Goal: Information Seeking & Learning: Learn about a topic

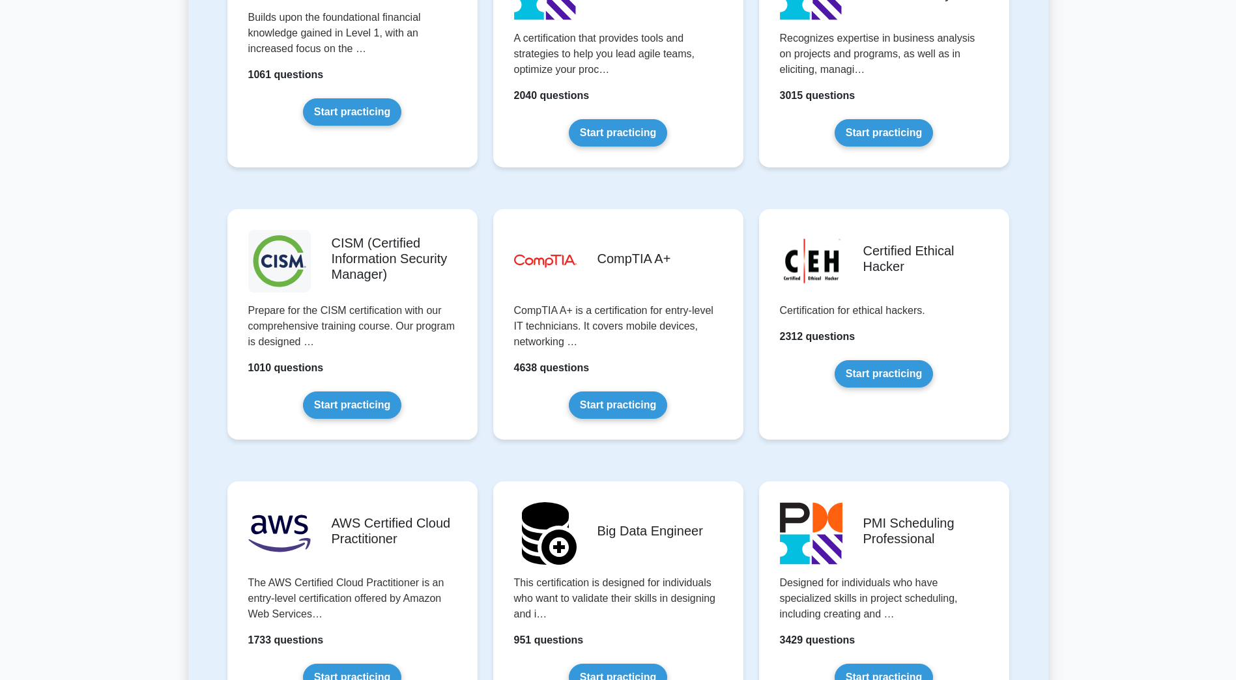
scroll to position [1759, 0]
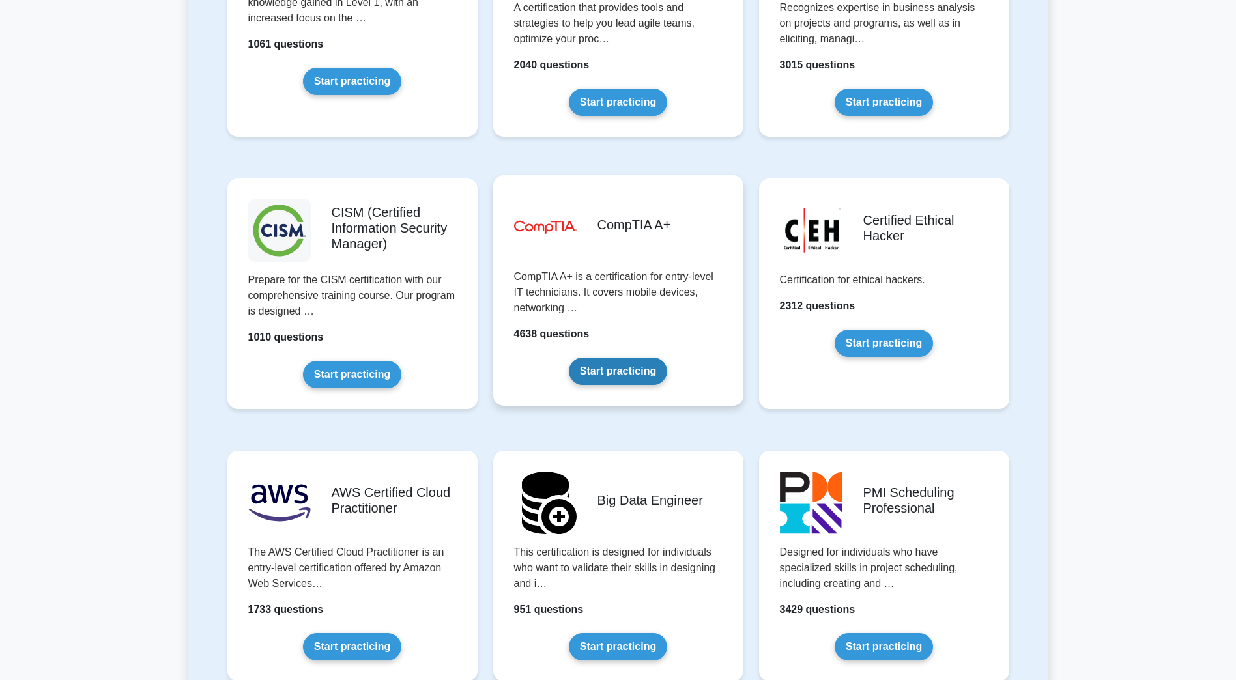
click at [646, 367] on link "Start practicing" at bounding box center [618, 371] width 98 height 27
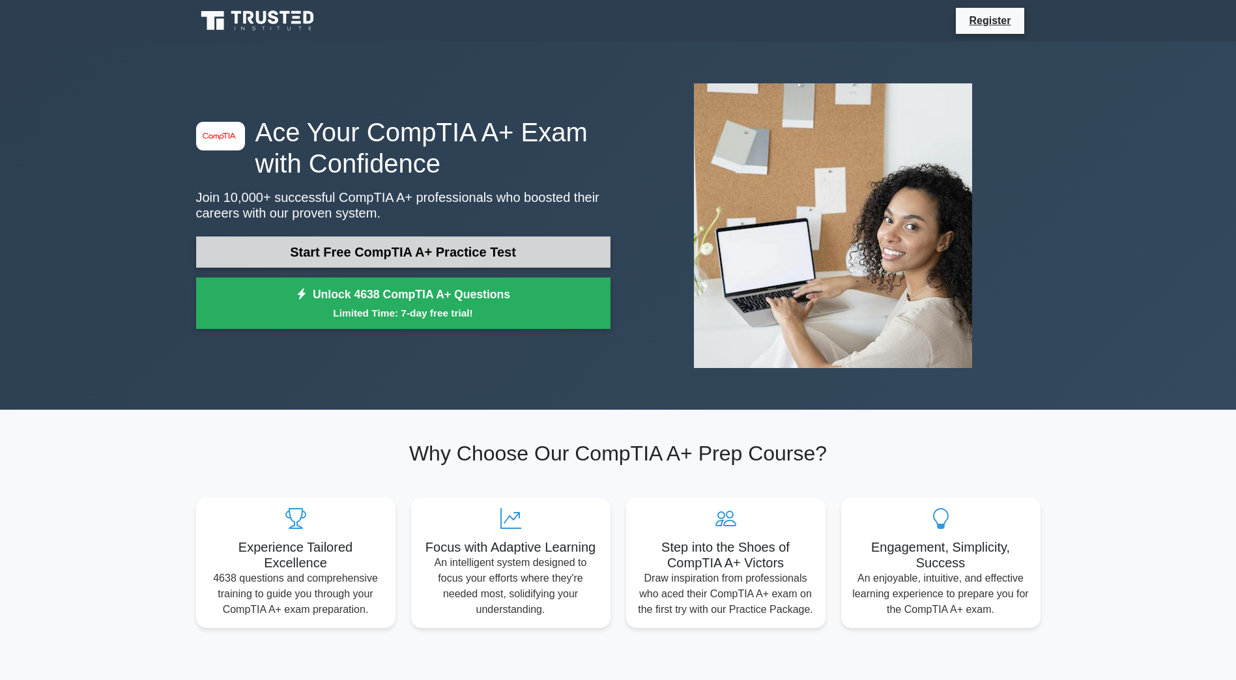
click at [316, 255] on link "Start Free CompTIA A+ Practice Test" at bounding box center [403, 251] width 414 height 31
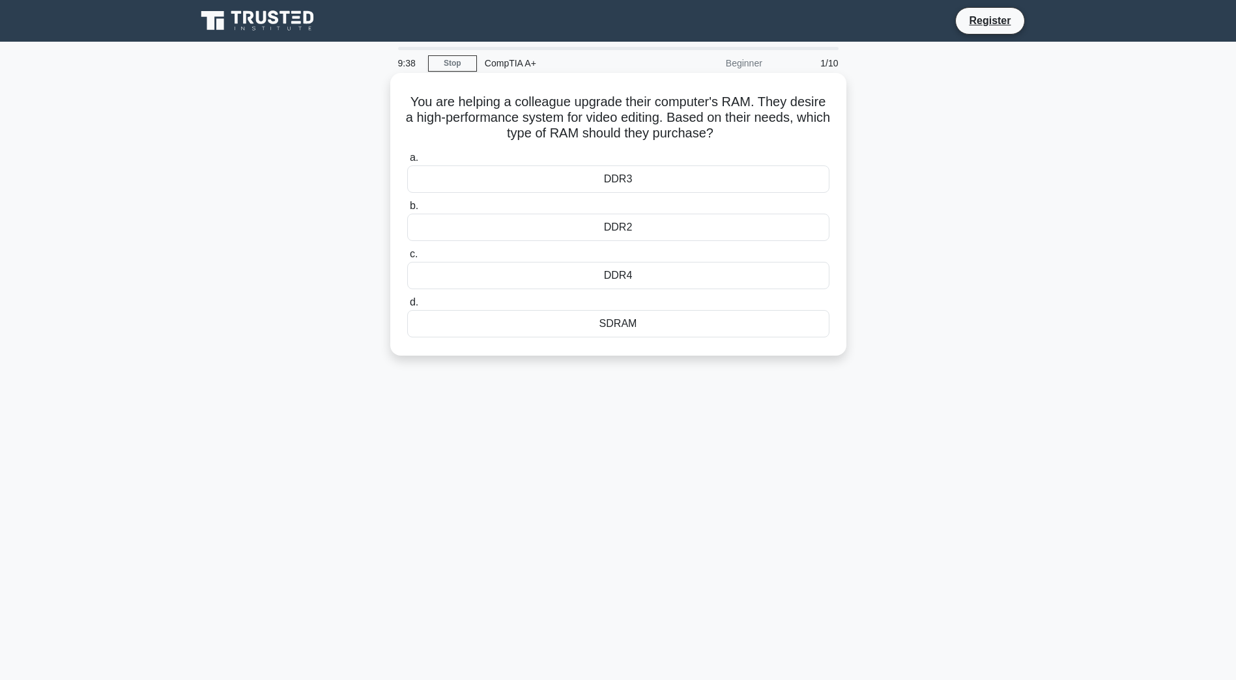
click at [631, 276] on div "DDR4" at bounding box center [618, 275] width 422 height 27
click at [407, 259] on input "c. DDR4" at bounding box center [407, 254] width 0 height 8
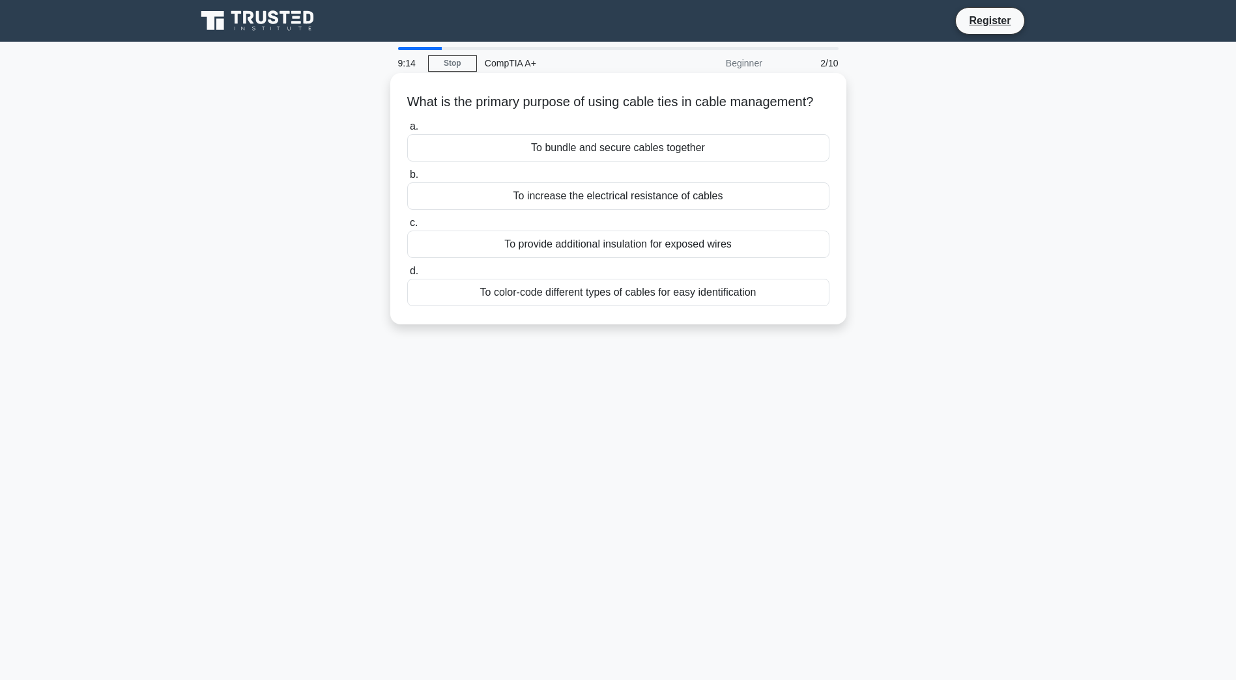
click at [622, 161] on div "To bundle and secure cables together" at bounding box center [618, 147] width 422 height 27
click at [407, 131] on input "a. To bundle and secure cables together" at bounding box center [407, 126] width 0 height 8
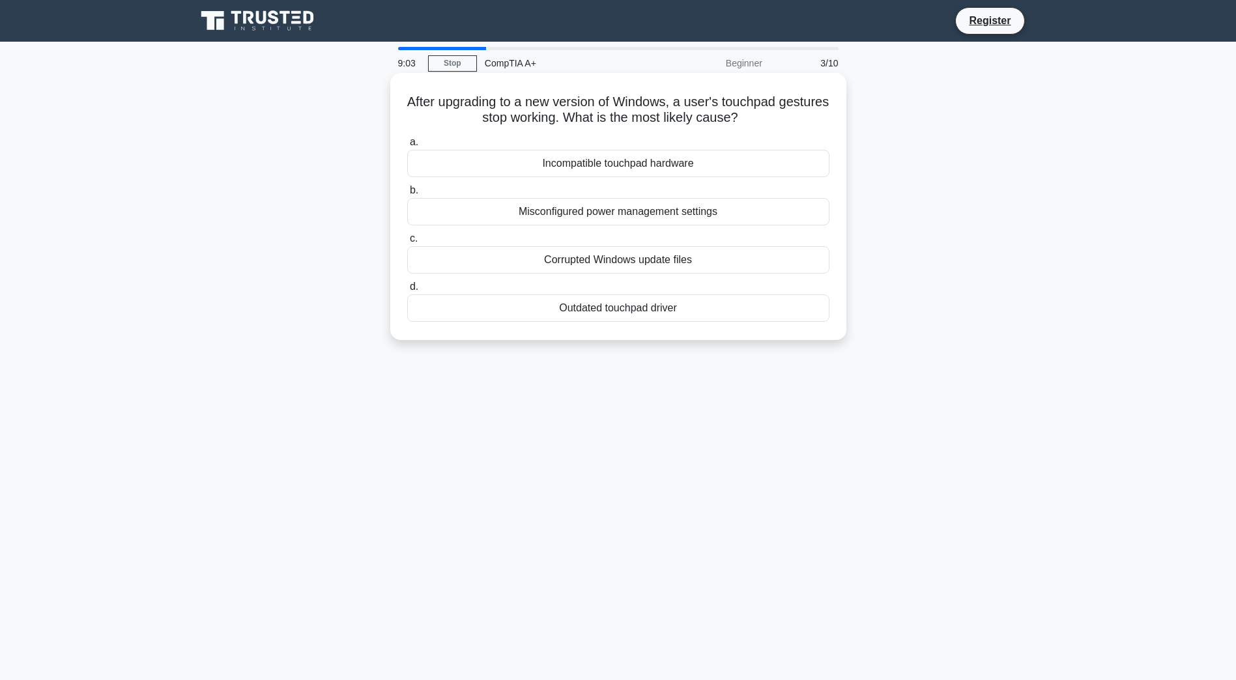
click at [600, 315] on div "Outdated touchpad driver" at bounding box center [618, 307] width 422 height 27
click at [407, 291] on input "d. Outdated touchpad driver" at bounding box center [407, 287] width 0 height 8
click at [604, 313] on div "The interface type of the drive, e.g., SATA or IDE" at bounding box center [618, 307] width 422 height 27
click at [407, 291] on input "d. The interface type of the drive, e.g., SATA or IDE" at bounding box center [407, 287] width 0 height 8
click at [625, 212] on div "Implement a secure Wi-Fi network" at bounding box center [618, 211] width 422 height 27
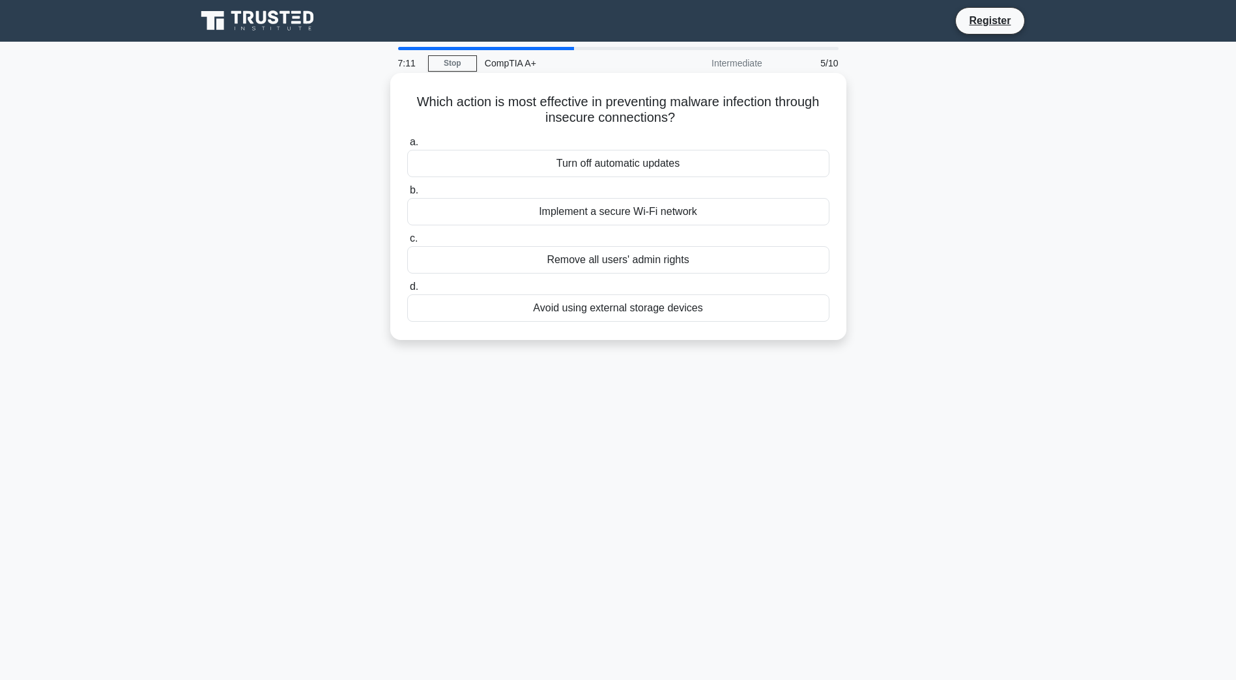
click at [407, 195] on input "b. Implement a secure Wi-Fi network" at bounding box center [407, 190] width 0 height 8
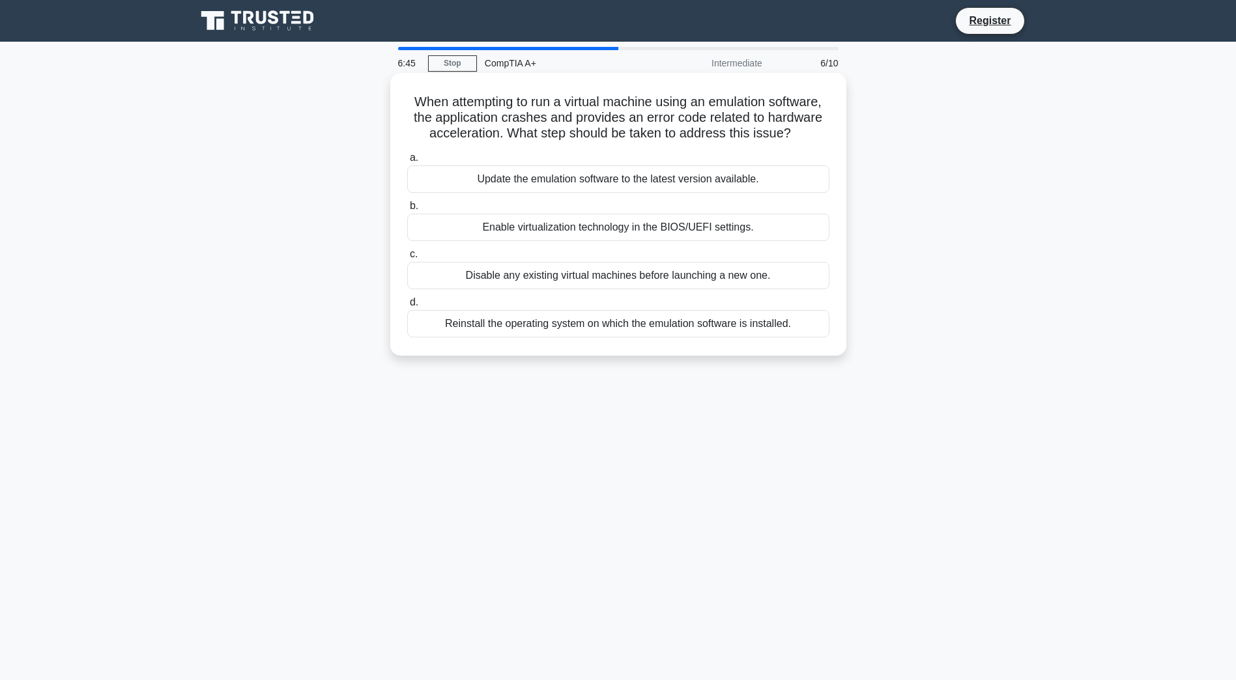
click at [602, 231] on div "Enable virtualization technology in the BIOS/UEFI settings." at bounding box center [618, 227] width 422 height 27
click at [407, 210] on input "b. Enable virtualization technology in the BIOS/UEFI settings." at bounding box center [407, 206] width 0 height 8
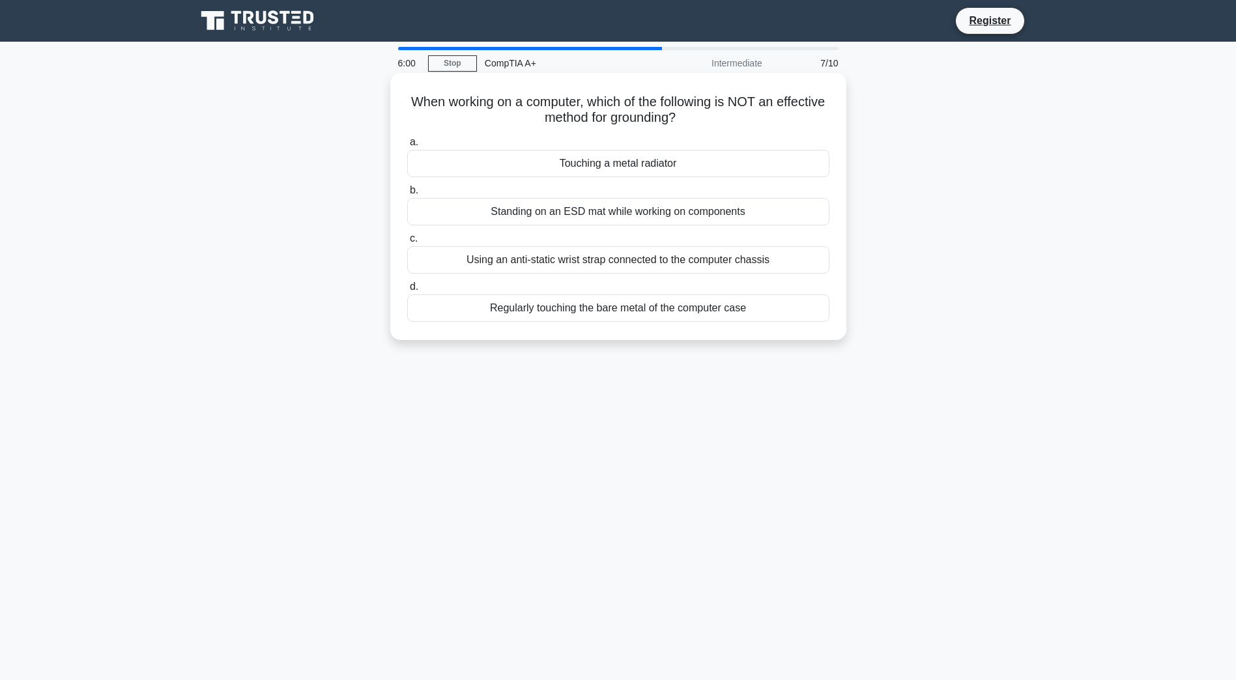
click at [632, 162] on div "Touching a metal radiator" at bounding box center [618, 163] width 422 height 27
click at [407, 147] on input "a. Touching a metal radiator" at bounding box center [407, 142] width 0 height 8
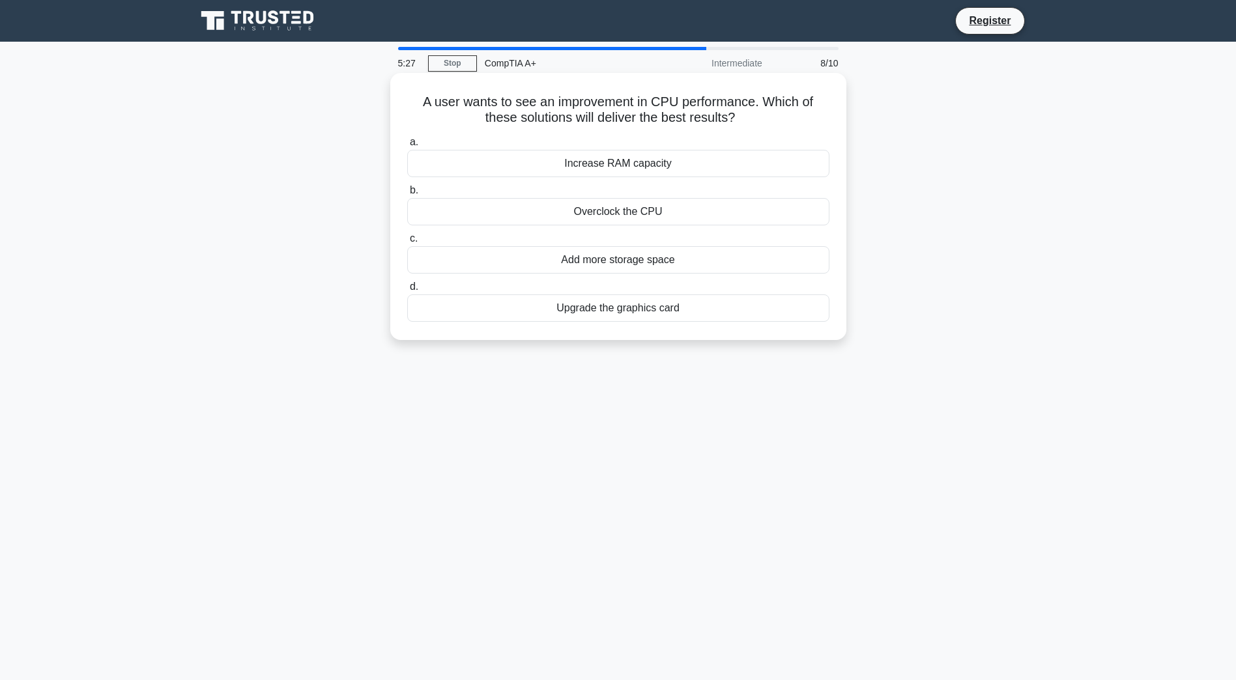
click at [618, 212] on div "Overclock the CPU" at bounding box center [618, 211] width 422 height 27
drag, startPoint x: 618, startPoint y: 213, endPoint x: 565, endPoint y: 214, distance: 53.4
click at [565, 214] on div "Overclock the CPU" at bounding box center [618, 211] width 422 height 27
click at [407, 195] on input "b. Overclock the CPU" at bounding box center [407, 190] width 0 height 8
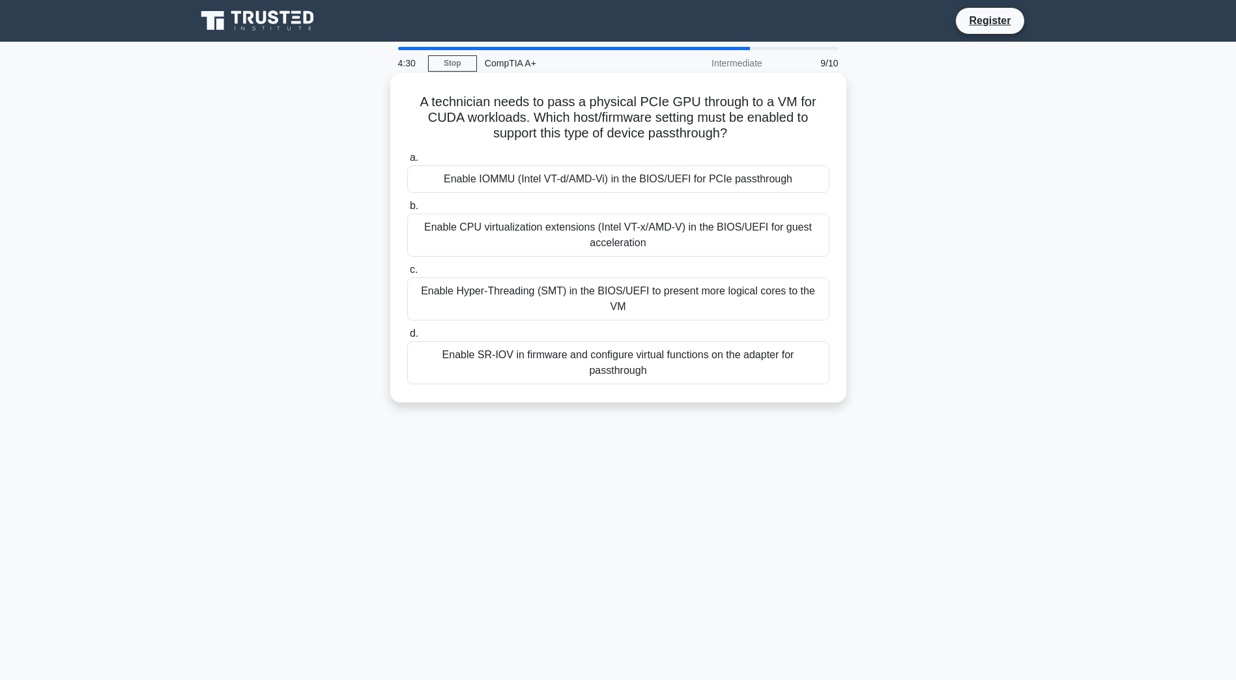
click at [584, 240] on div "Enable CPU virtualization extensions (Intel VT-x/AMD-V) in the BIOS/UEFI for gu…" at bounding box center [618, 235] width 422 height 43
click at [407, 210] on input "b. Enable CPU virtualization extensions (Intel VT-x/AMD-V) in the BIOS/UEFI for…" at bounding box center [407, 206] width 0 height 8
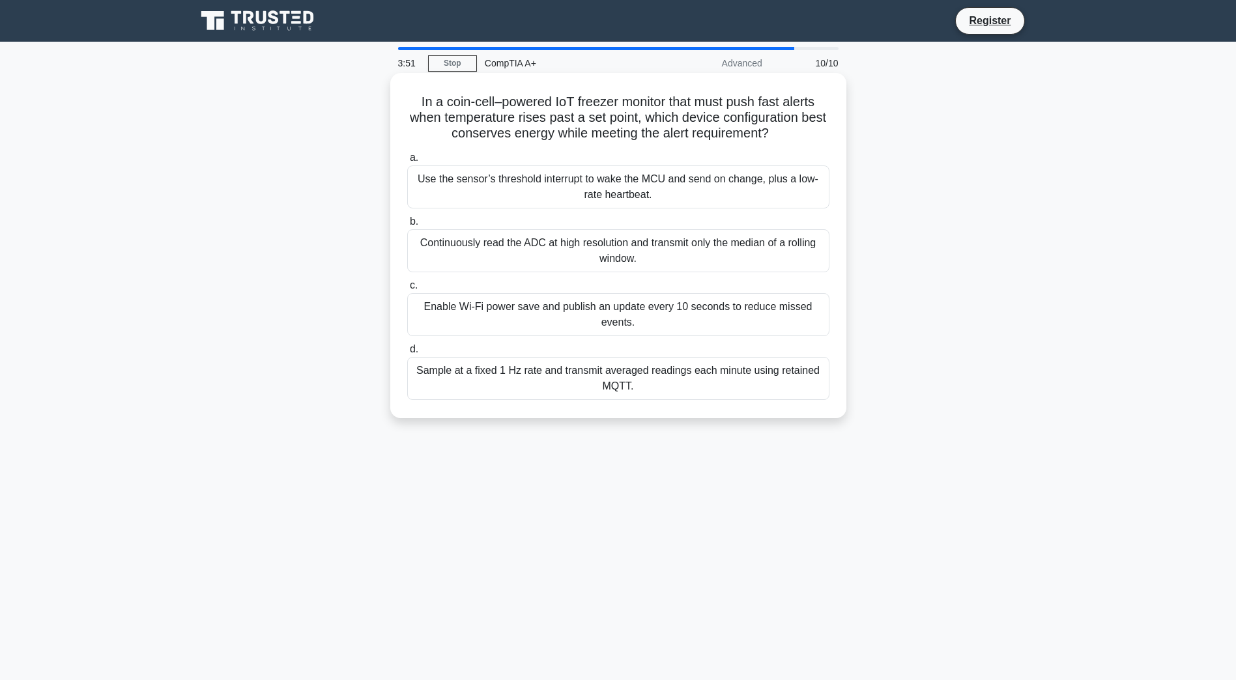
click at [575, 200] on div "Use the sensor’s threshold interrupt to wake the MCU and send on change, plus a…" at bounding box center [618, 186] width 422 height 43
click at [407, 162] on input "a. Use the sensor’s threshold interrupt to wake the MCU and send on change, plu…" at bounding box center [407, 158] width 0 height 8
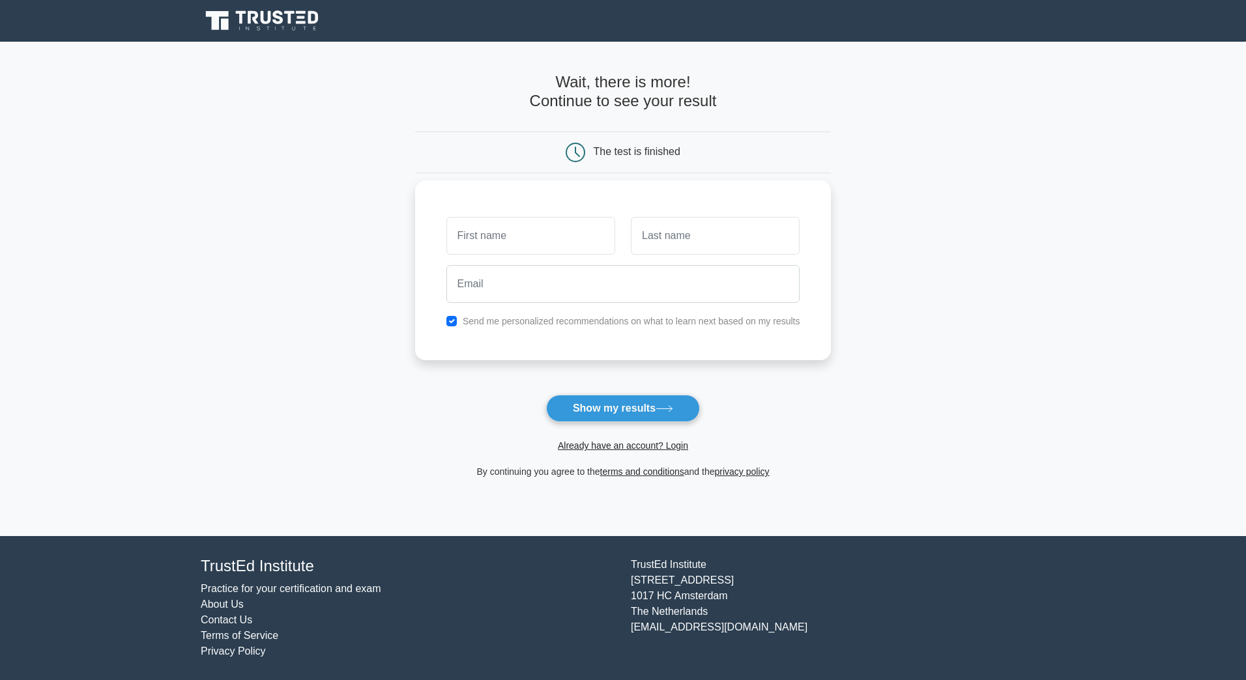
click at [560, 237] on input "text" at bounding box center [530, 236] width 169 height 38
type input "[PERSON_NAME]"
type input "Peddie"
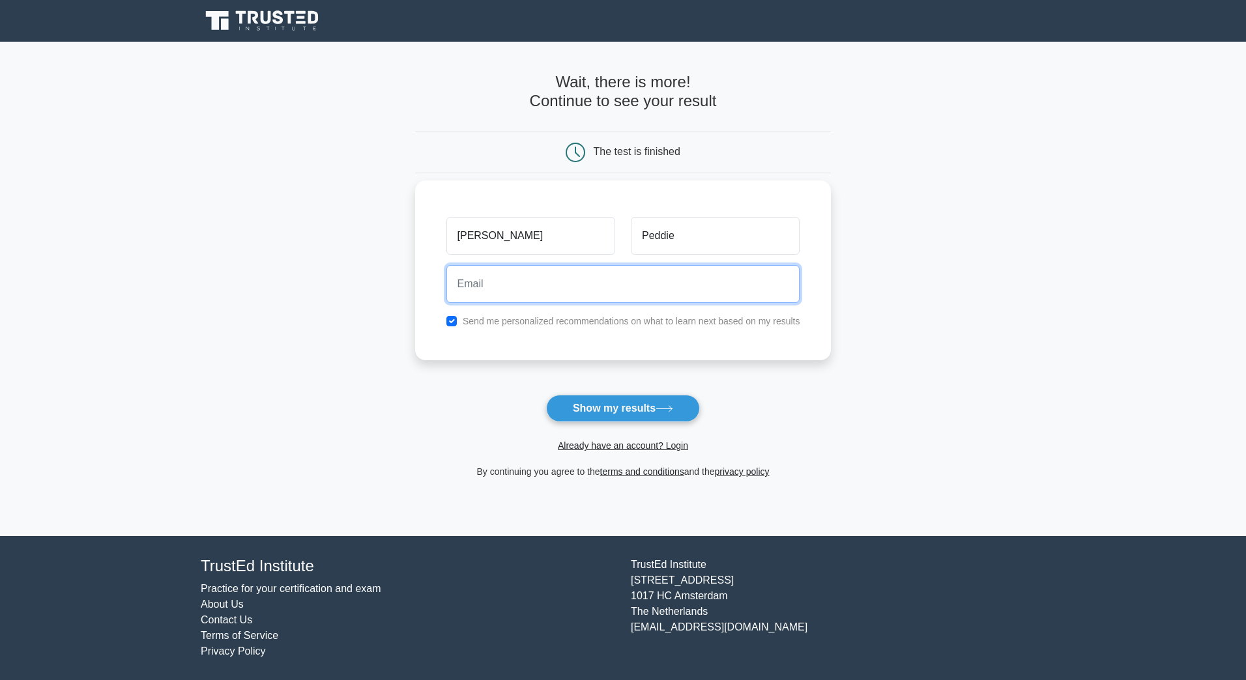
type input "julianpeddiePTS@gmail.com"
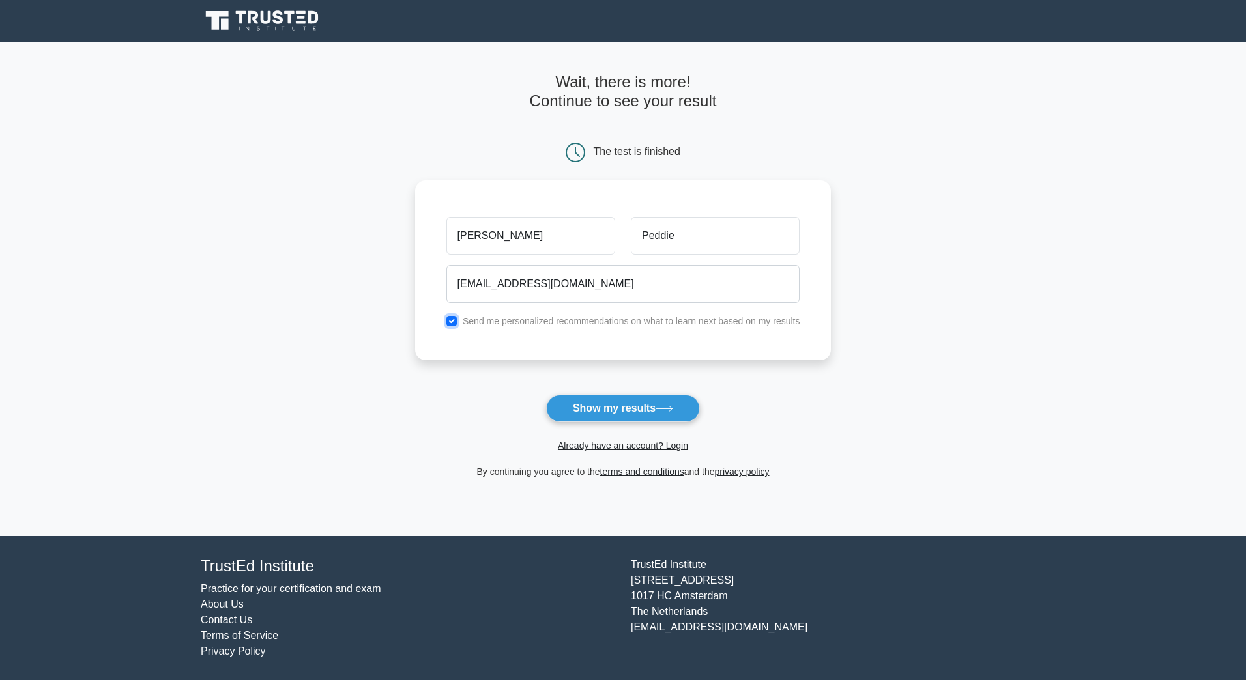
click at [451, 323] on input "checkbox" at bounding box center [451, 321] width 10 height 10
checkbox input "false"
click at [642, 416] on button "Show my results" at bounding box center [623, 408] width 154 height 27
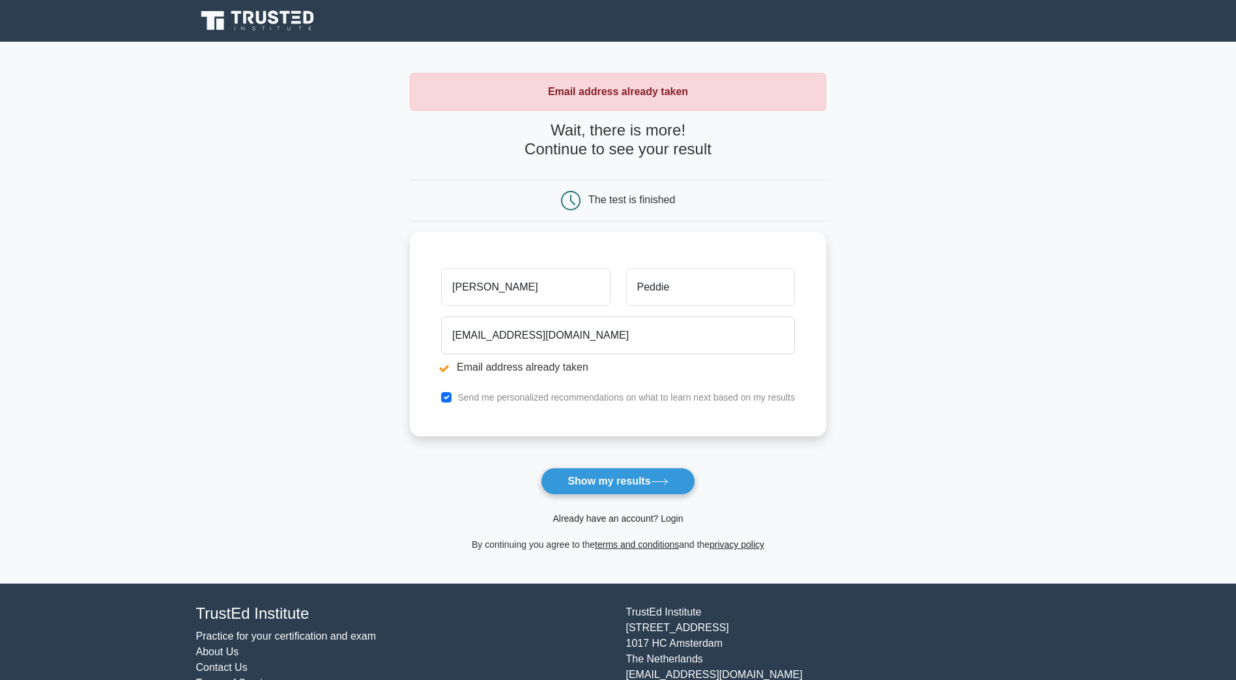
click at [657, 524] on link "Already have an account? Login" at bounding box center [617, 518] width 130 height 10
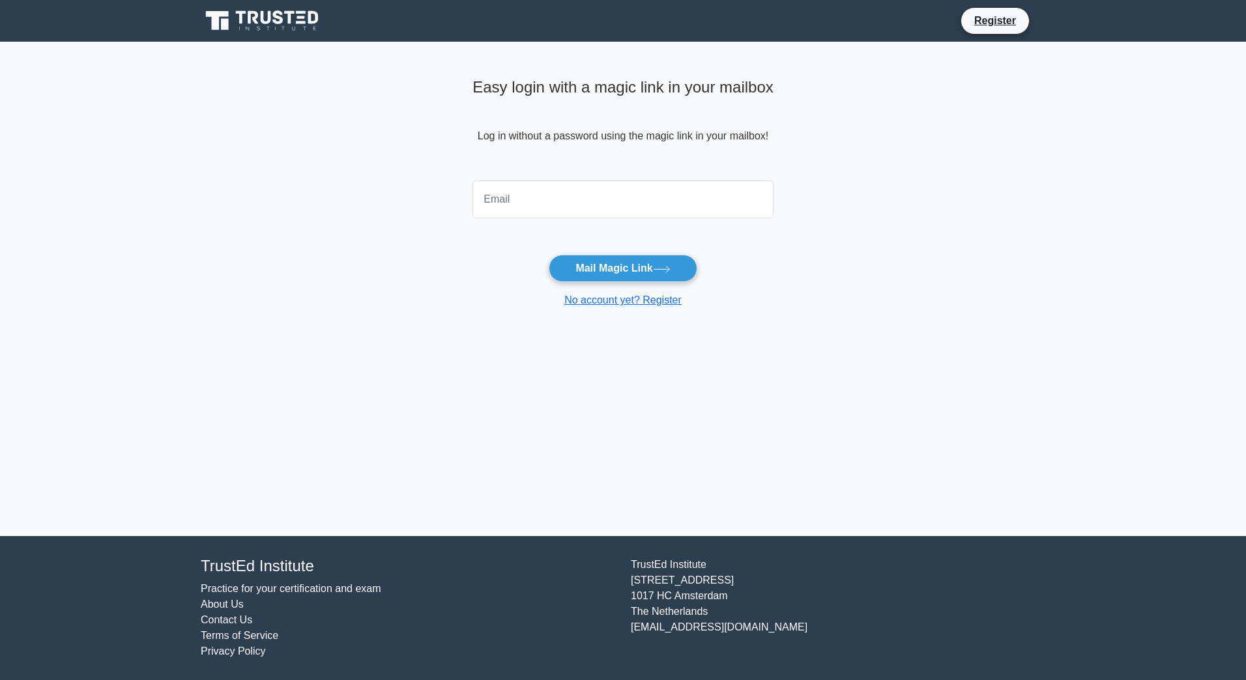
click at [586, 197] on input "email" at bounding box center [622, 199] width 301 height 38
type input "[EMAIL_ADDRESS][DOMAIN_NAME]"
click at [594, 270] on button "Mail Magic Link" at bounding box center [623, 268] width 148 height 27
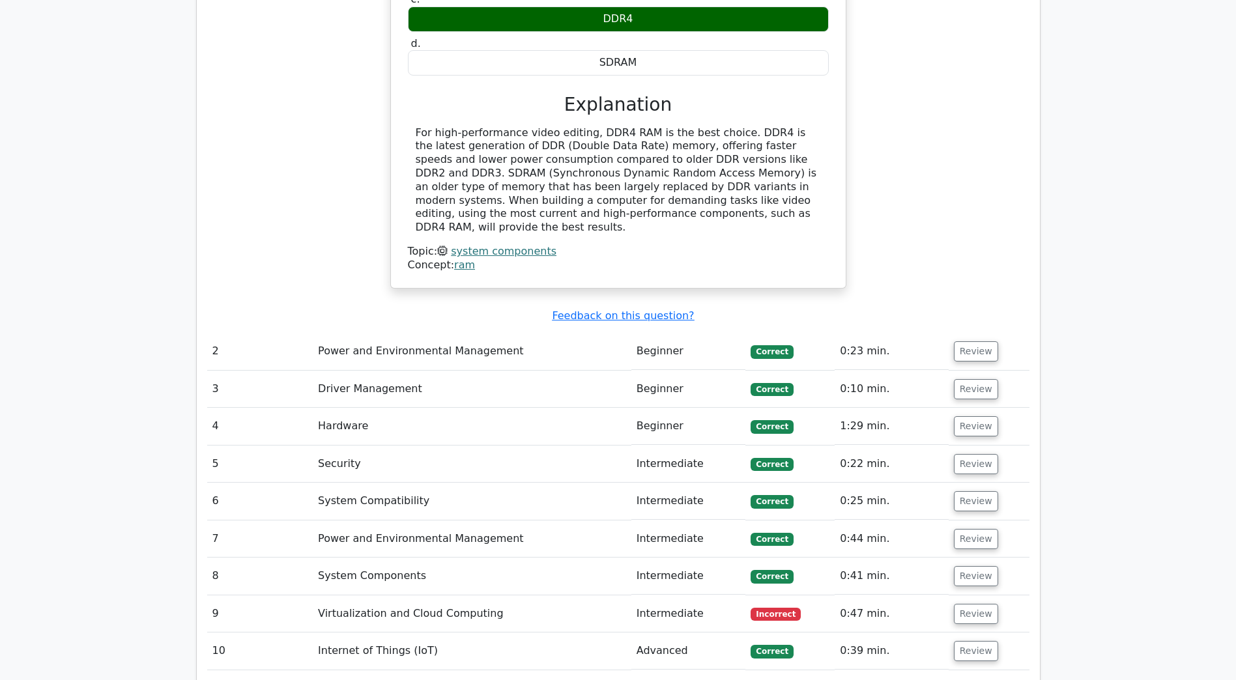
scroll to position [1368, 0]
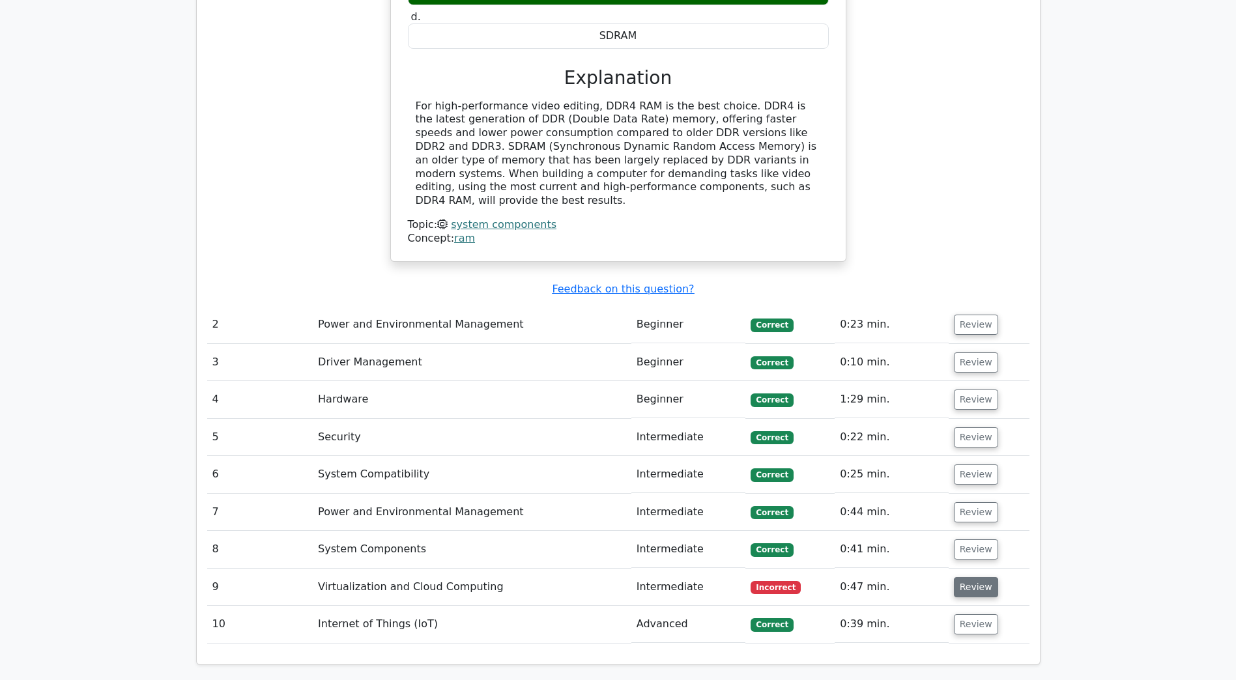
click at [973, 577] on button "Review" at bounding box center [976, 587] width 44 height 20
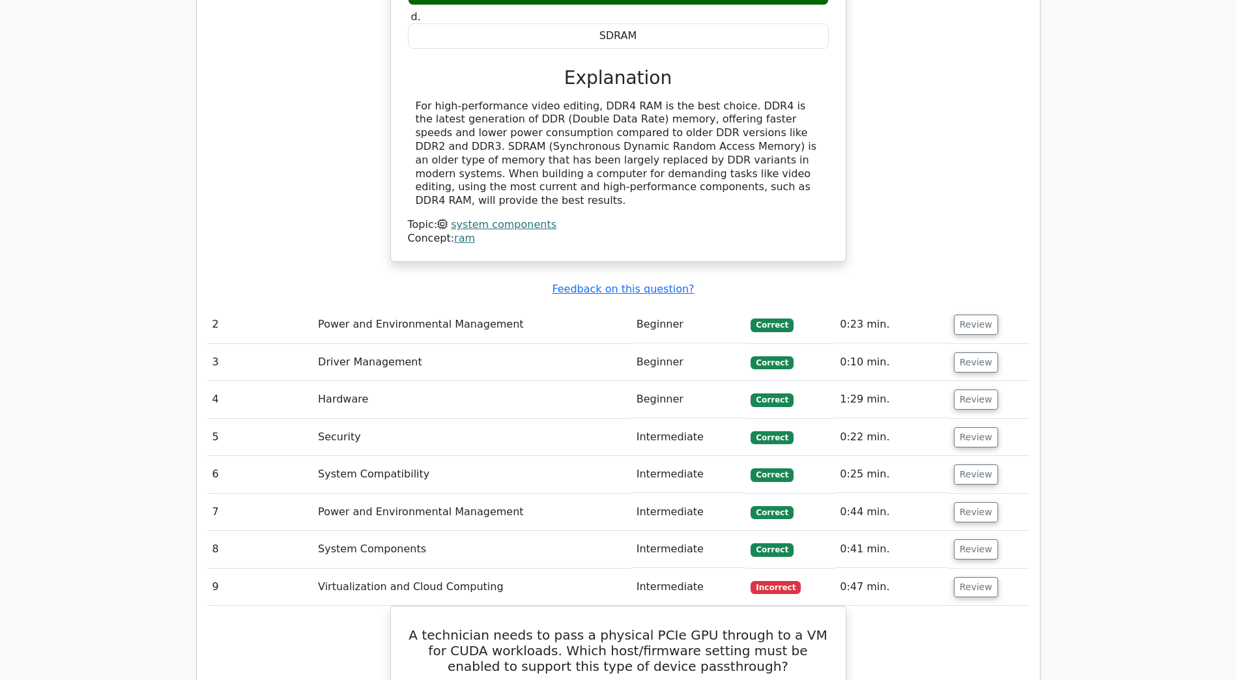
scroll to position [1694, 0]
